Goal: Task Accomplishment & Management: Use online tool/utility

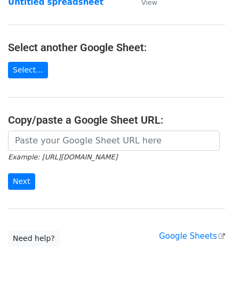
scroll to position [107, 0]
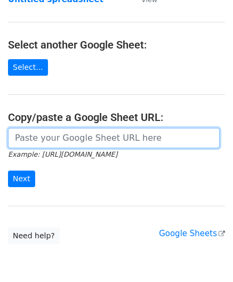
click at [31, 136] on input "url" at bounding box center [114, 138] width 212 height 20
paste input "[URL][DOMAIN_NAME]"
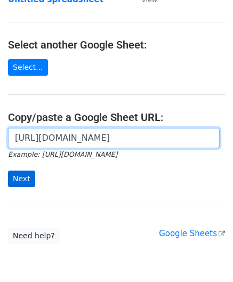
scroll to position [0, 217]
type input "[URL][DOMAIN_NAME]"
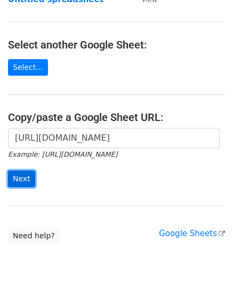
click at [26, 175] on input "Next" at bounding box center [21, 179] width 27 height 17
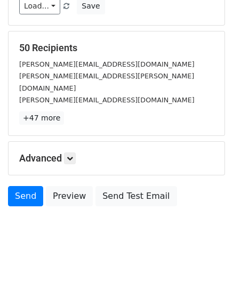
scroll to position [130, 0]
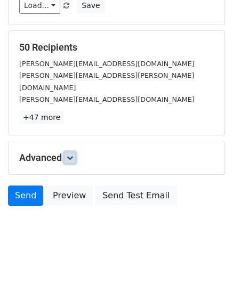
click at [70, 155] on icon at bounding box center [70, 158] width 6 height 6
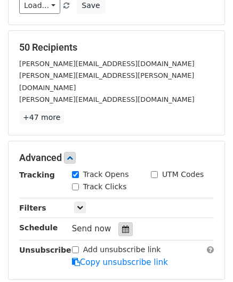
click at [122, 226] on icon at bounding box center [125, 229] width 7 height 7
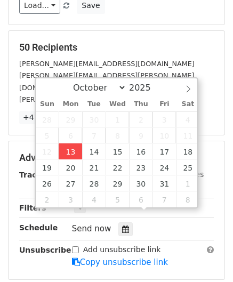
type input "2025-10-13 12:00"
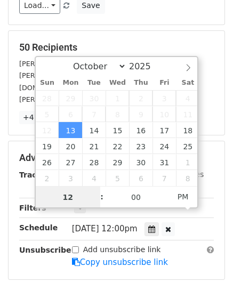
paste input "Hour"
type input "2"
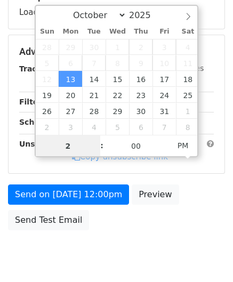
scroll to position [184, 0]
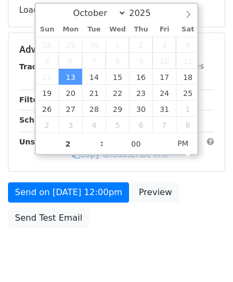
type input "2025-10-13 14:00"
click at [184, 218] on div "Send on Oct 13 at 12:00pm Preview Send Test Email" at bounding box center [116, 208] width 233 height 51
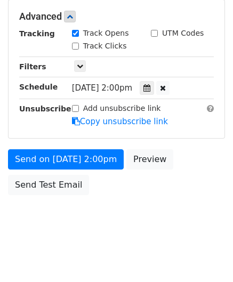
scroll to position [259, 0]
